Goal: Check status: Check status

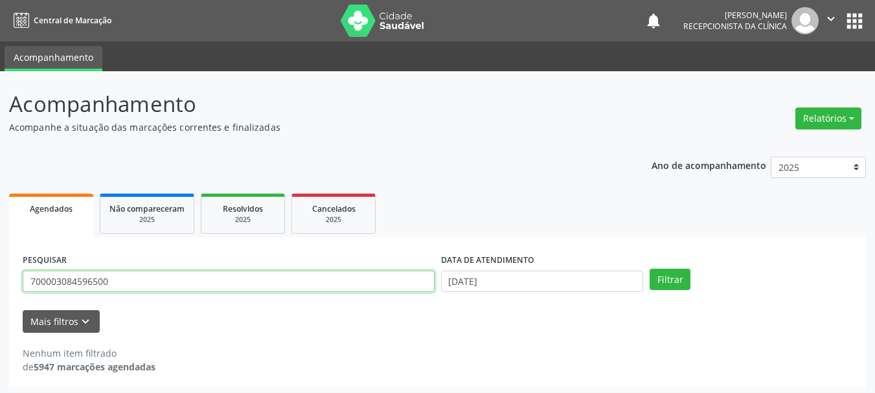
scroll to position [3, 0]
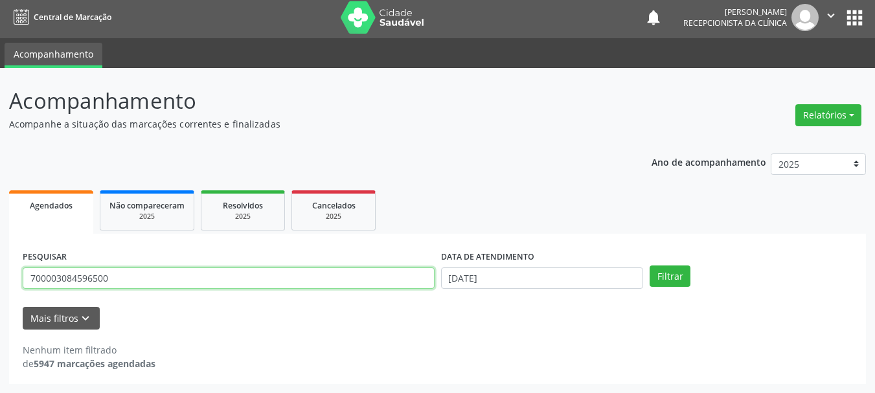
click at [0, 310] on div "Acompanhamento Acompanhe a situação das marcações correntes e finalizadas Relat…" at bounding box center [437, 230] width 875 height 325
type input "700901935830690"
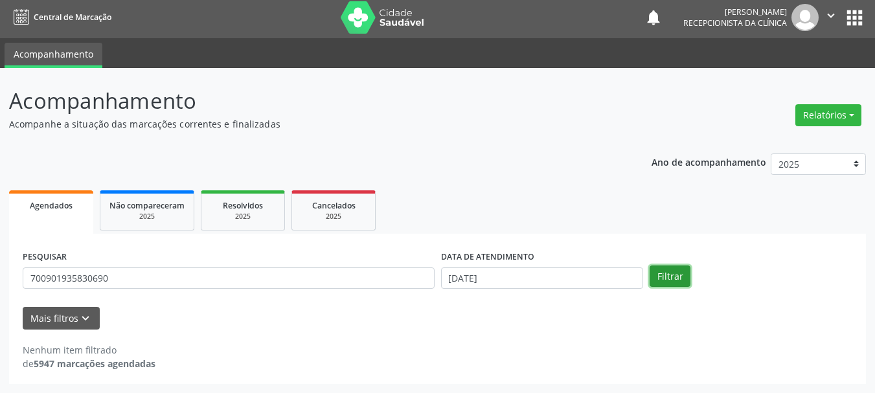
click at [666, 276] on button "Filtrar" at bounding box center [670, 277] width 41 height 22
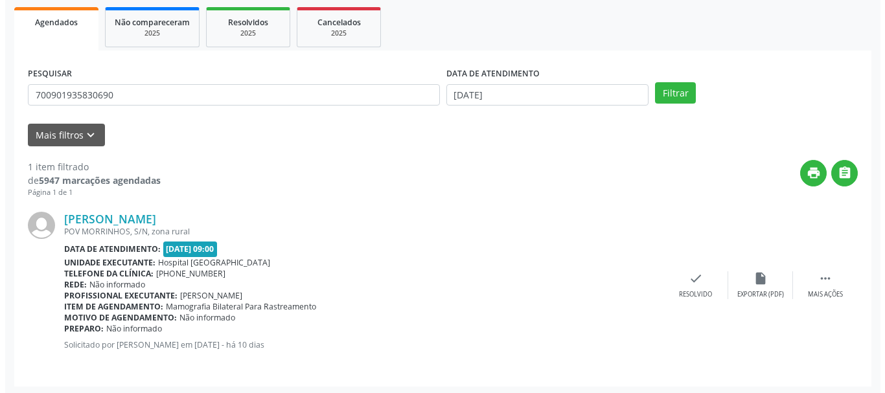
scroll to position [189, 0]
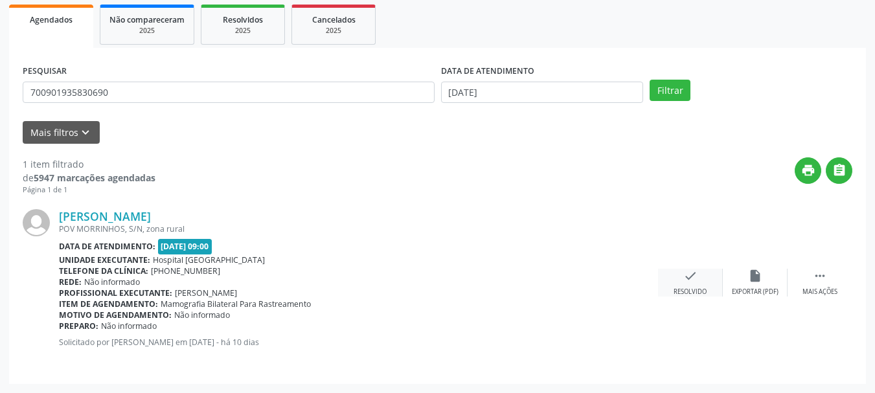
click at [708, 294] on div "check Resolvido" at bounding box center [690, 283] width 65 height 28
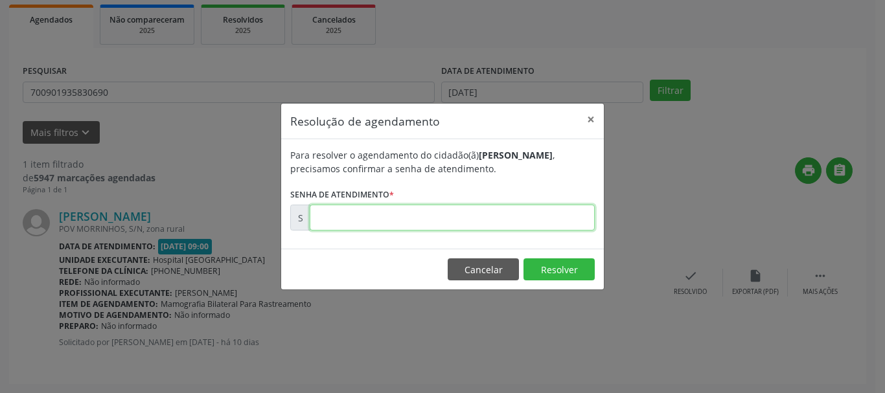
click at [498, 216] on input "text" at bounding box center [452, 218] width 285 height 26
type input "00174732"
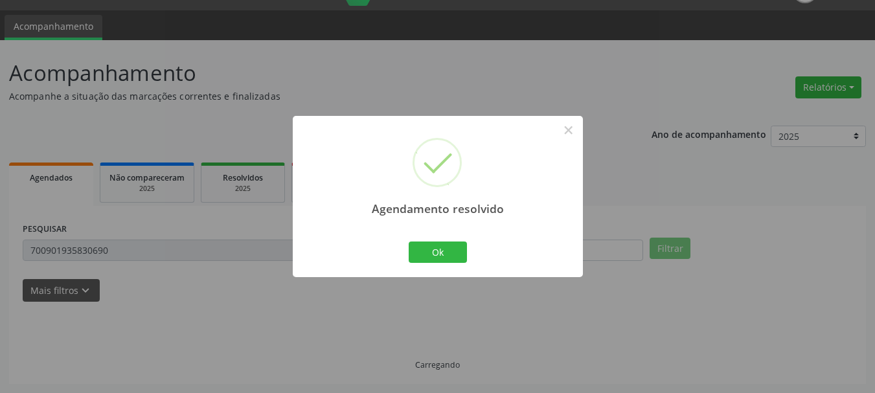
scroll to position [3, 0]
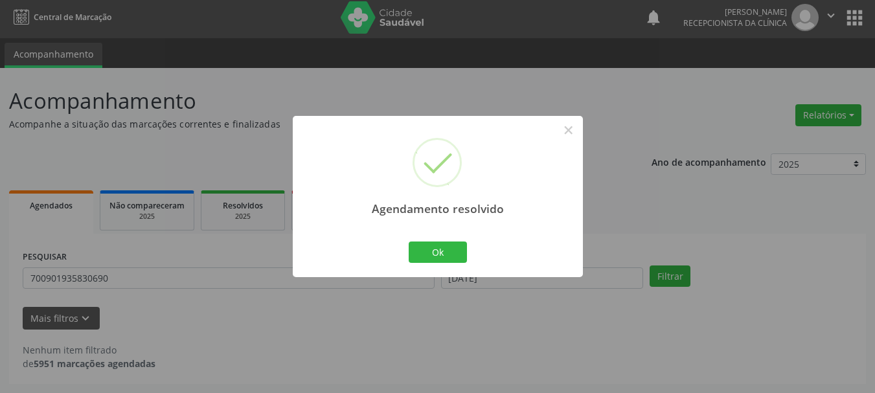
drag, startPoint x: 395, startPoint y: 260, endPoint x: 430, endPoint y: 240, distance: 40.0
click at [407, 256] on div "Agendamento resolvido × Ok Cancel" at bounding box center [438, 196] width 290 height 161
click at [432, 242] on button "Ok" at bounding box center [438, 253] width 58 height 22
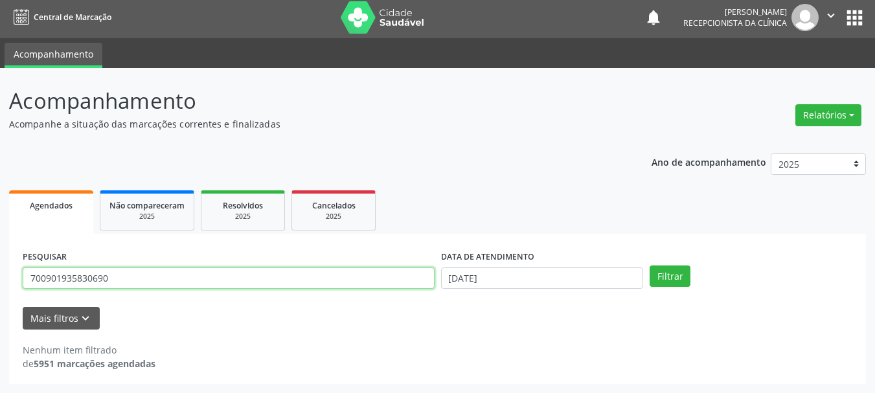
drag, startPoint x: 126, startPoint y: 277, endPoint x: 0, endPoint y: 277, distance: 125.7
click at [0, 277] on div "Acompanhamento Acompanhe a situação das marcações correntes e finalizadas Relat…" at bounding box center [437, 230] width 875 height 325
type input "708906729835011"
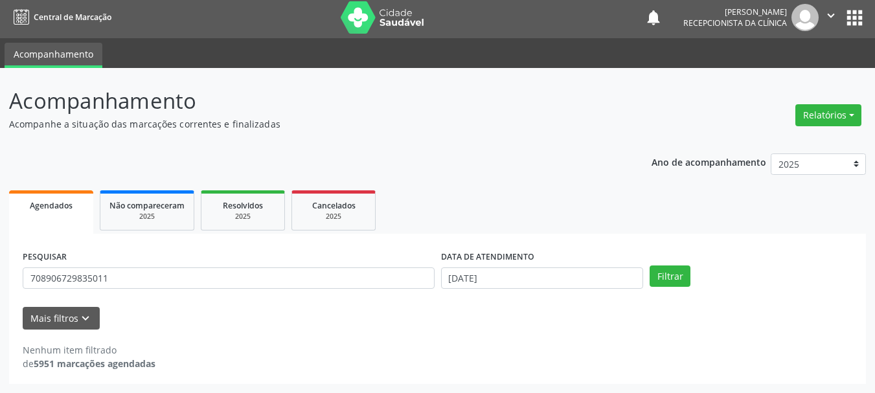
click at [690, 264] on div "PESQUISAR 708906729835011 DATA DE ATENDIMENTO [DATE] Filtrar" at bounding box center [437, 272] width 836 height 51
click at [667, 277] on button "Filtrar" at bounding box center [670, 277] width 41 height 22
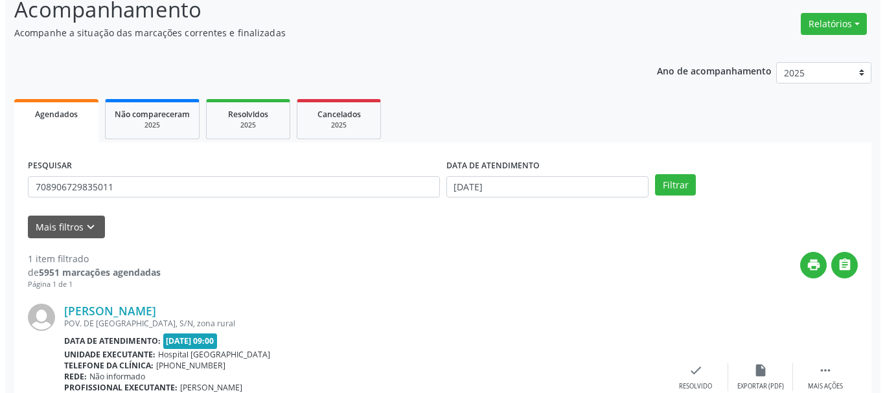
scroll to position [189, 0]
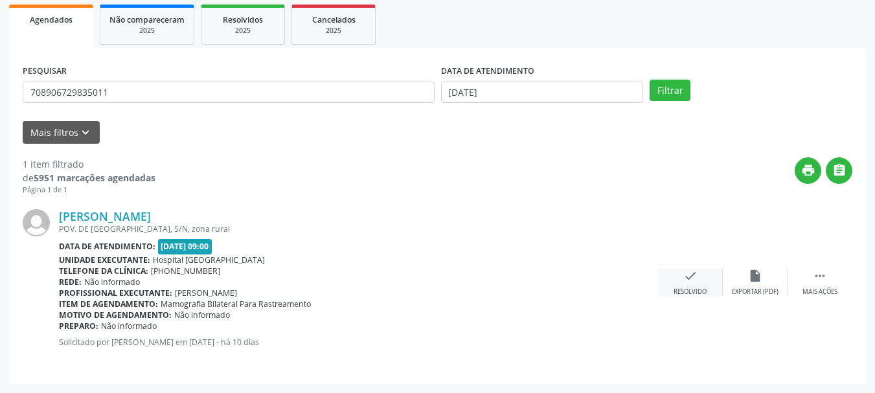
click at [711, 291] on div "check Resolvido" at bounding box center [690, 283] width 65 height 28
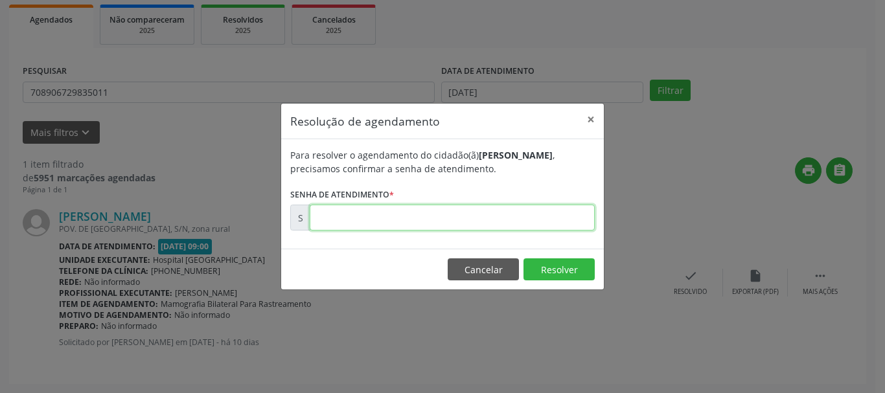
click at [507, 220] on input "text" at bounding box center [452, 218] width 285 height 26
type input "00174733"
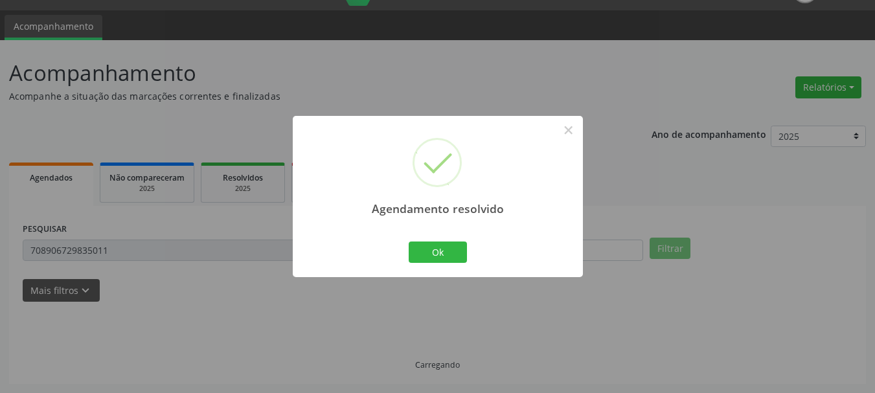
scroll to position [3, 0]
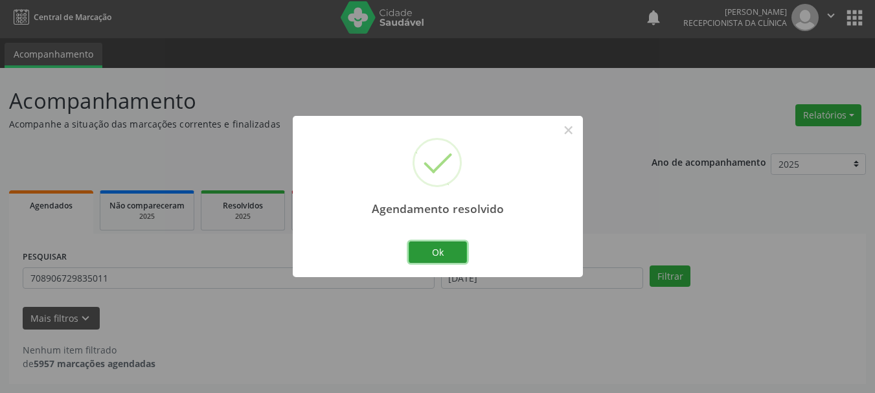
click at [439, 256] on button "Ok" at bounding box center [438, 253] width 58 height 22
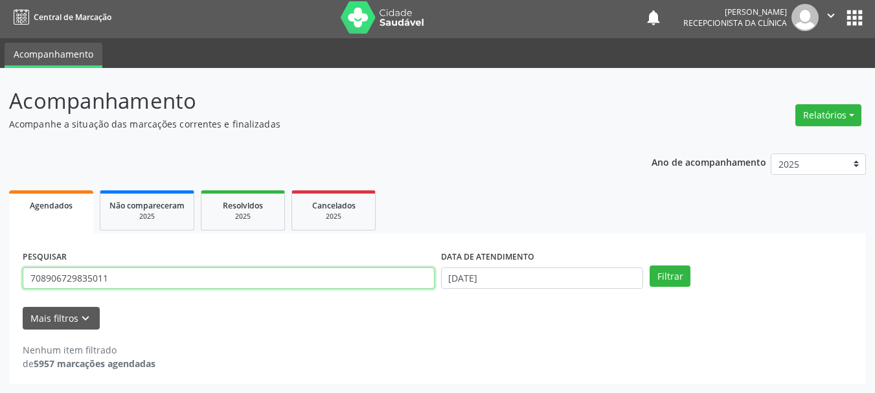
drag, startPoint x: 133, startPoint y: 280, endPoint x: 0, endPoint y: 271, distance: 133.1
click at [0, 271] on div "Acompanhamento Acompanhe a situação das marcações correntes e finalizadas Relat…" at bounding box center [437, 230] width 875 height 325
type input "706409197856185"
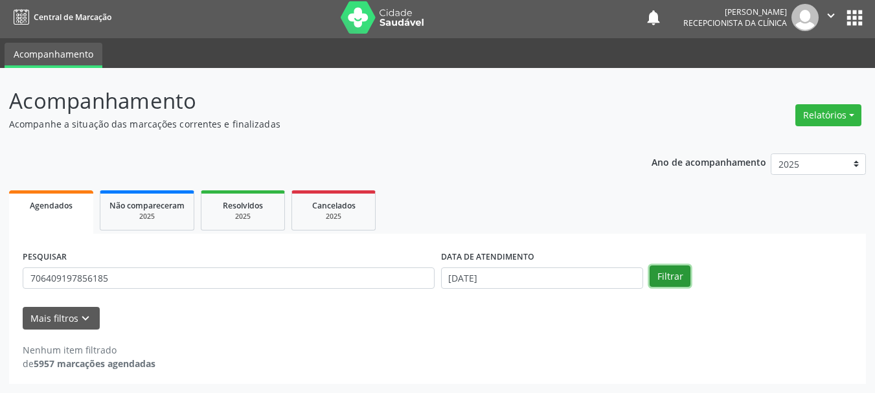
click at [676, 277] on button "Filtrar" at bounding box center [670, 277] width 41 height 22
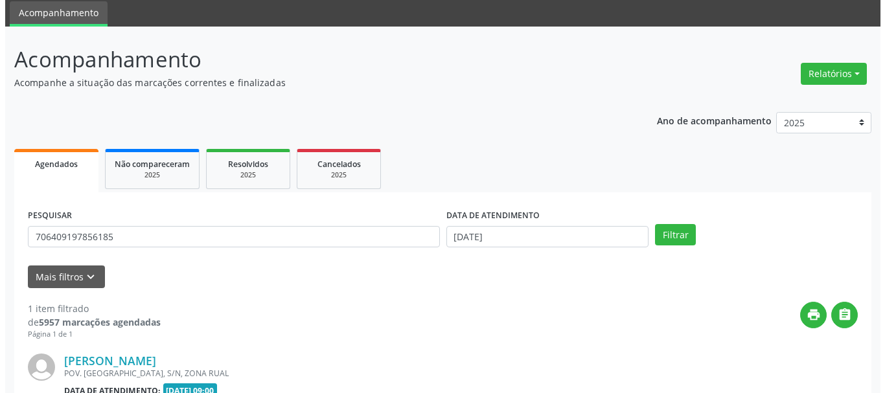
scroll to position [189, 0]
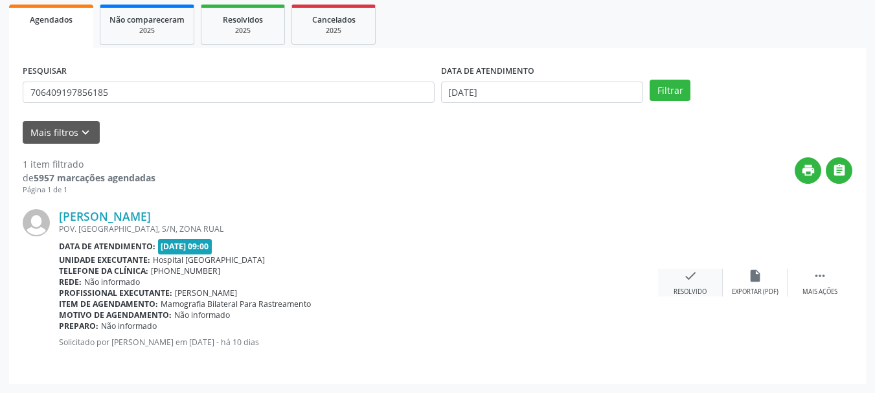
click at [678, 279] on div "check Resolvido" at bounding box center [690, 283] width 65 height 28
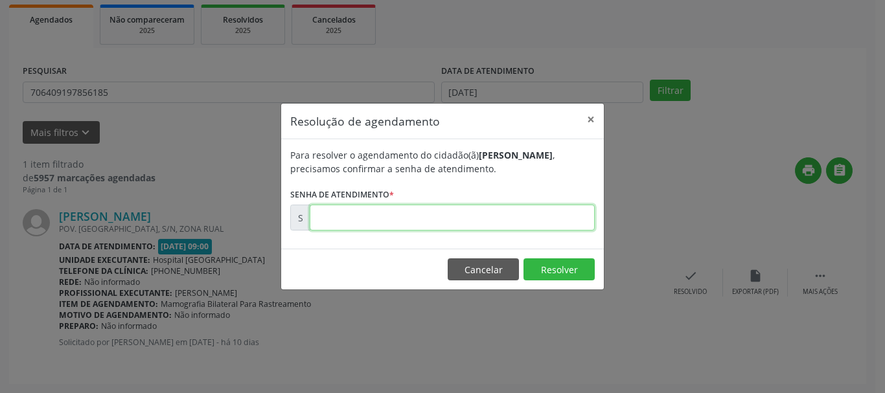
click at [465, 213] on input "text" at bounding box center [452, 218] width 285 height 26
type input "00174727"
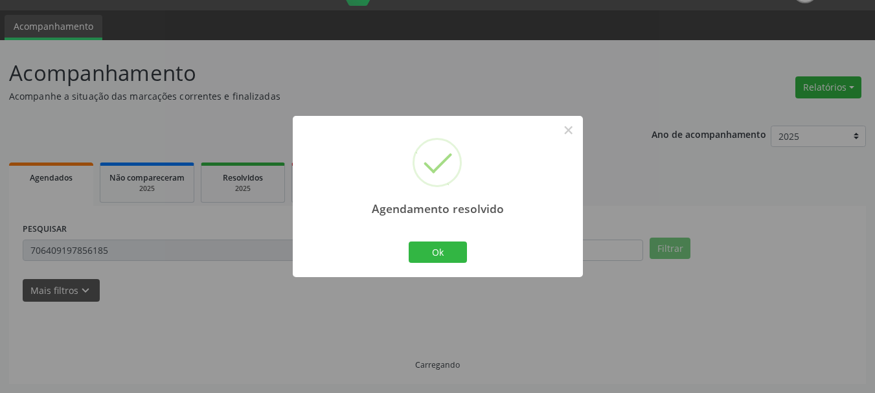
scroll to position [3, 0]
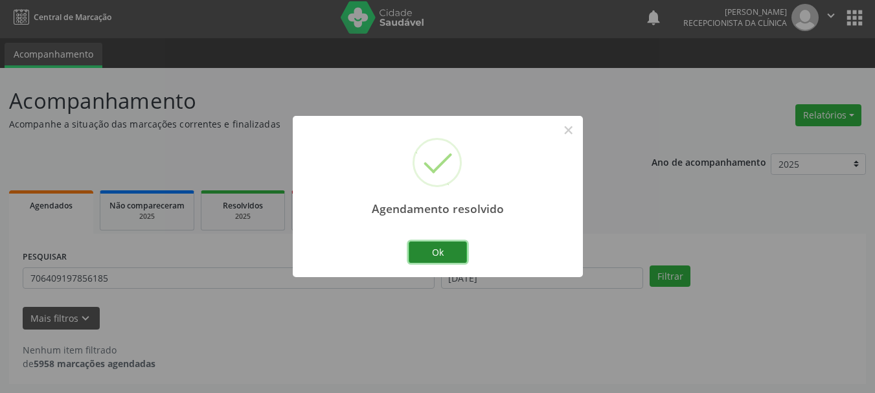
click at [451, 252] on button "Ok" at bounding box center [438, 253] width 58 height 22
